Goal: Book appointment/travel/reservation

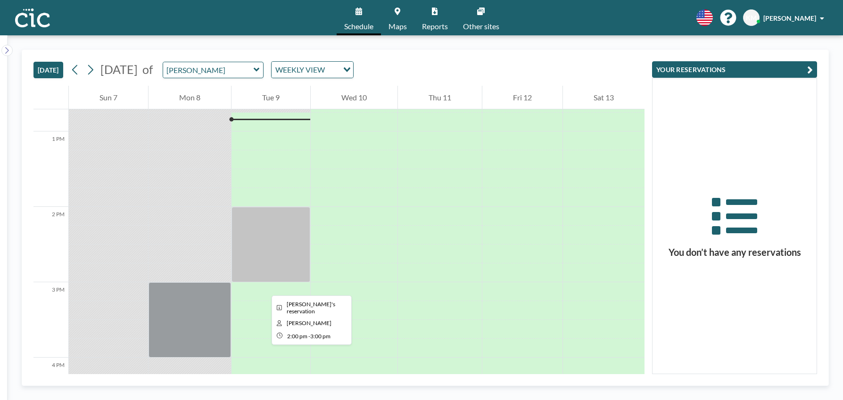
scroll to position [962, 0]
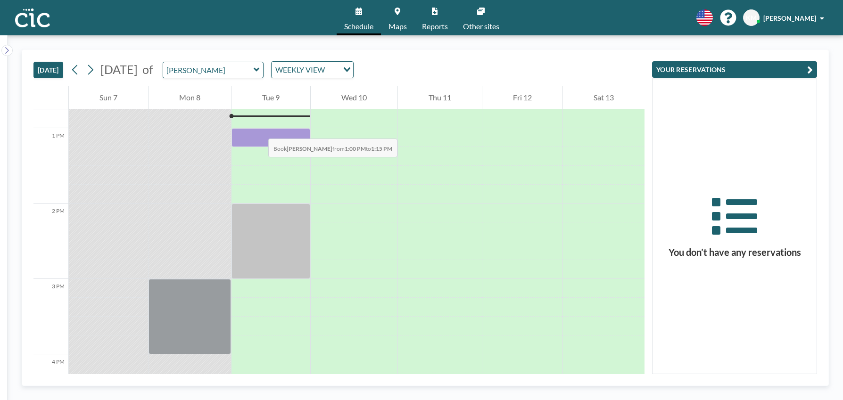
drag, startPoint x: 252, startPoint y: 138, endPoint x: 259, endPoint y: 129, distance: 11.4
click at [259, 129] on div at bounding box center [271, 137] width 79 height 19
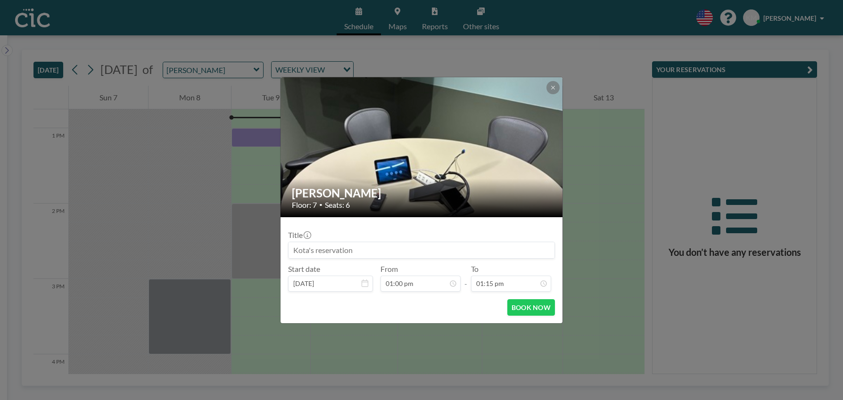
scroll to position [890, 0]
click at [552, 93] on button at bounding box center [553, 87] width 13 height 13
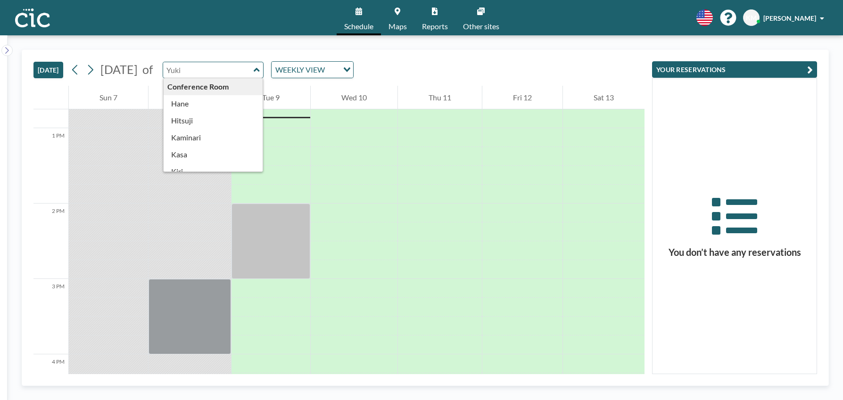
click at [247, 68] on input "text" at bounding box center [208, 70] width 91 height 16
type input "[PERSON_NAME]"
click at [401, 18] on link "Maps" at bounding box center [397, 17] width 33 height 35
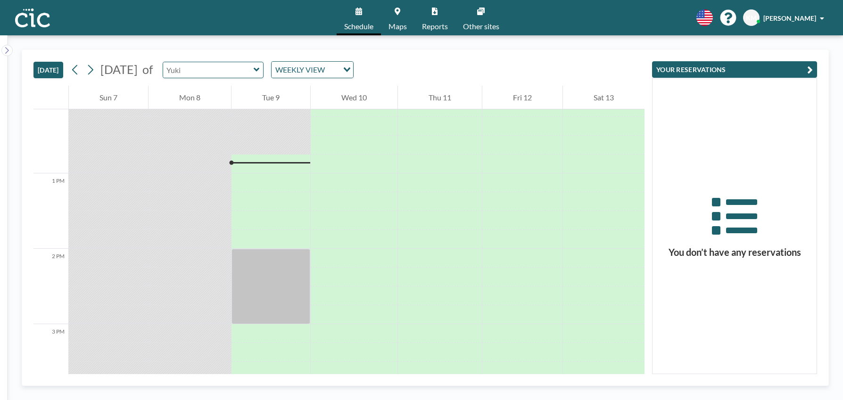
click at [264, 77] on div at bounding box center [213, 70] width 101 height 17
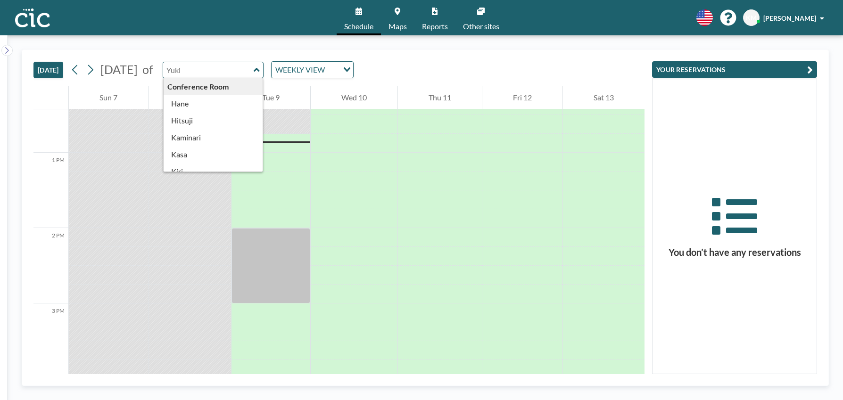
scroll to position [943, 0]
type input "す"
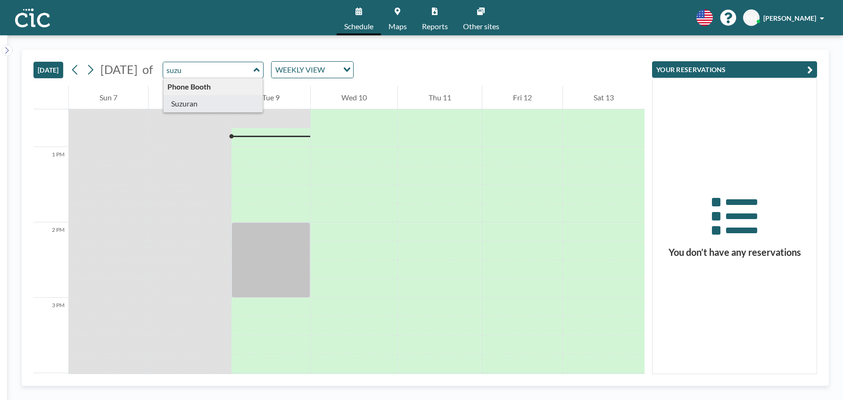
type input "Suzuran"
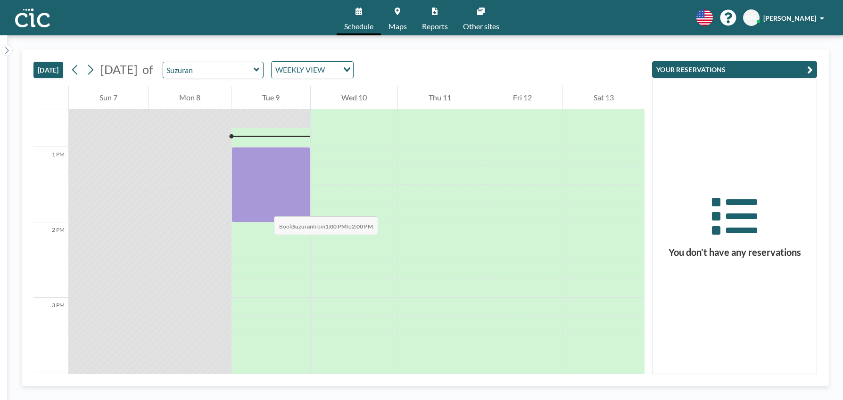
drag, startPoint x: 264, startPoint y: 160, endPoint x: 264, endPoint y: 207, distance: 46.7
click at [264, 207] on div at bounding box center [271, 184] width 79 height 75
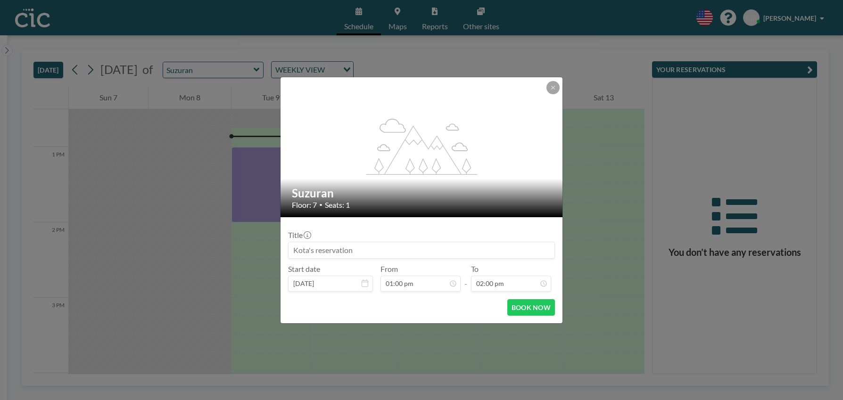
scroll to position [940, 0]
click at [543, 315] on button "BOOK NOW" at bounding box center [532, 308] width 48 height 17
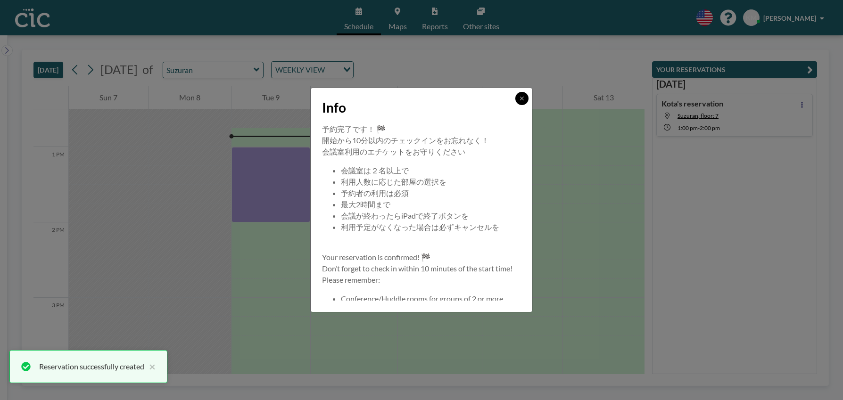
click at [527, 94] on button at bounding box center [522, 98] width 13 height 13
